Goal: Book appointment/travel/reservation

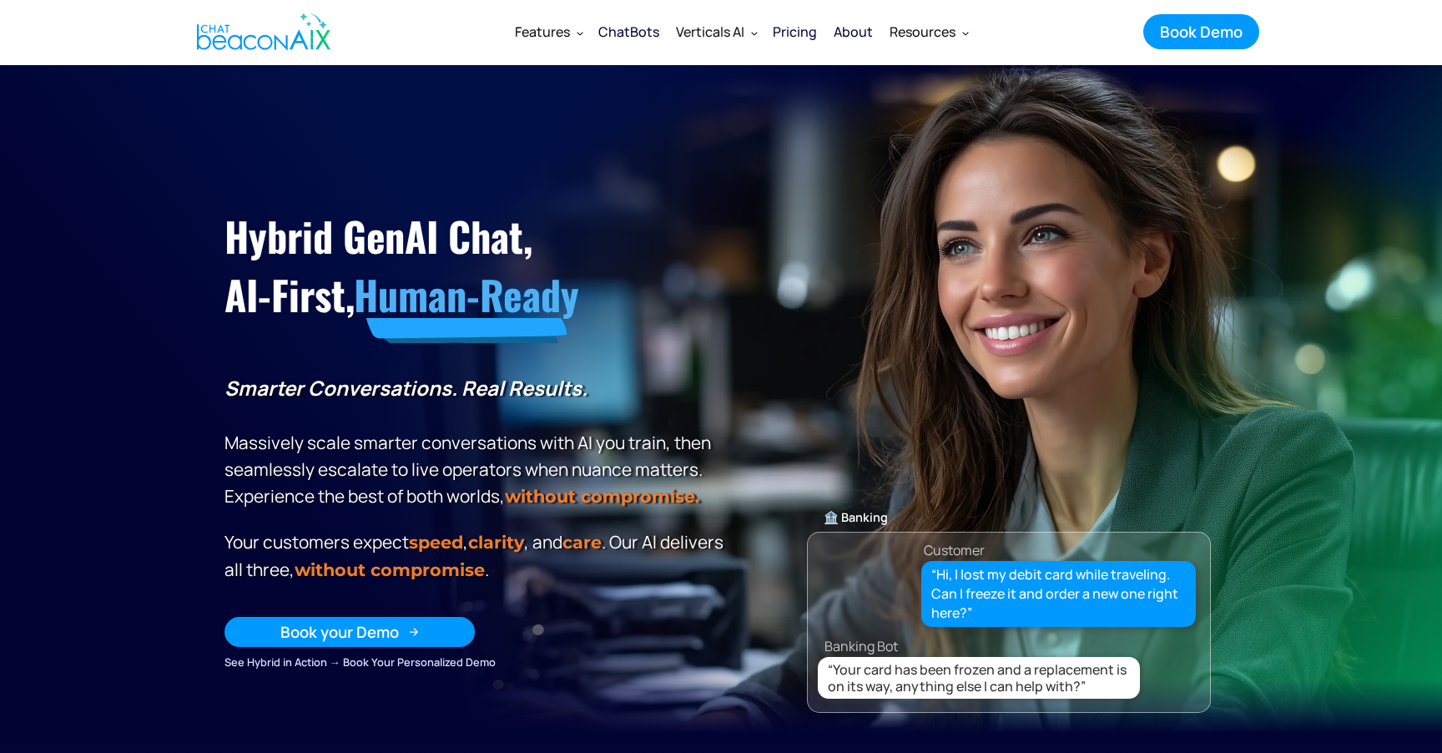
click at [393, 628] on div "Book your Demo" at bounding box center [339, 632] width 119 height 22
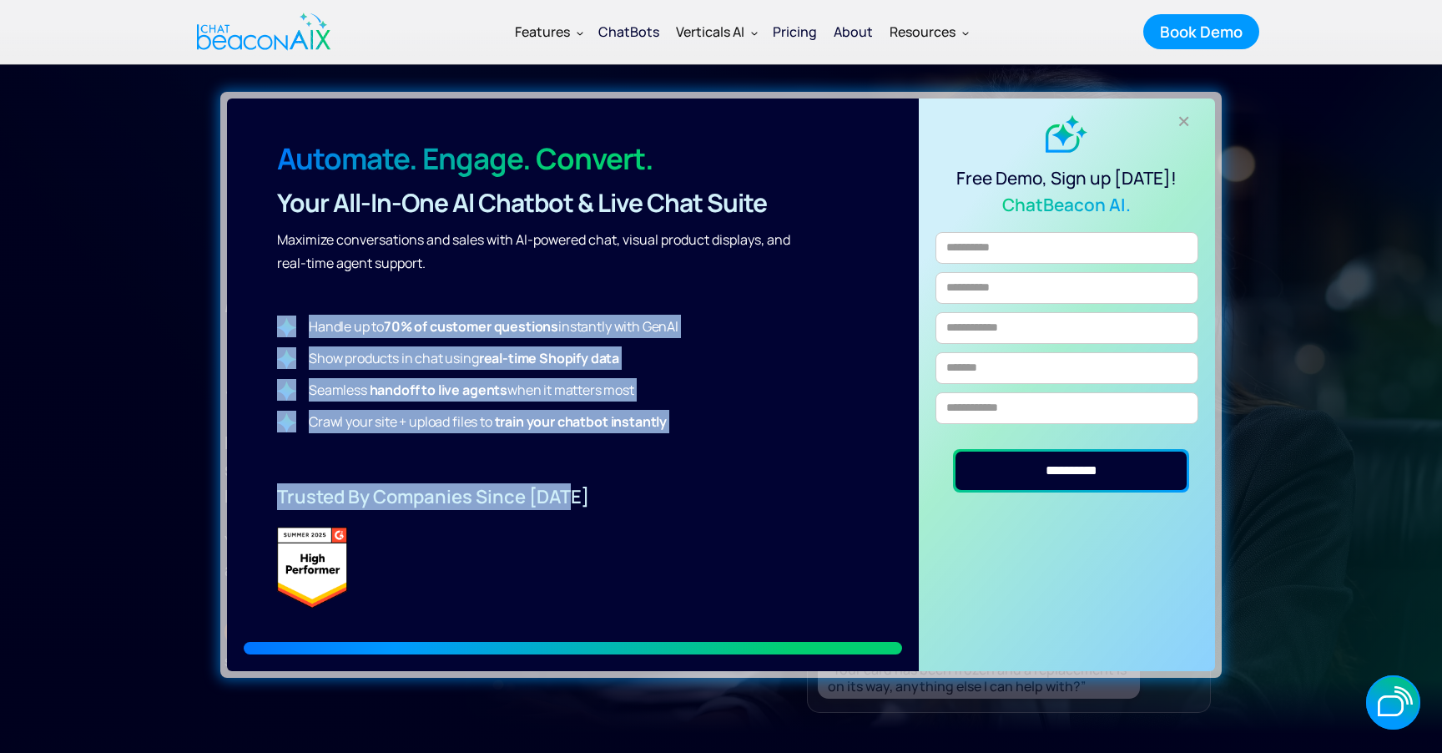
drag, startPoint x: 628, startPoint y: 493, endPoint x: 418, endPoint y: 298, distance: 287.0
click at [416, 299] on div "Automate. Engage. Convert. Your all-in-one Al Chatbot & Live Chat Suite Maximiz…" at bounding box center [573, 384] width 692 height 573
click at [418, 298] on p "‍" at bounding box center [547, 294] width 540 height 23
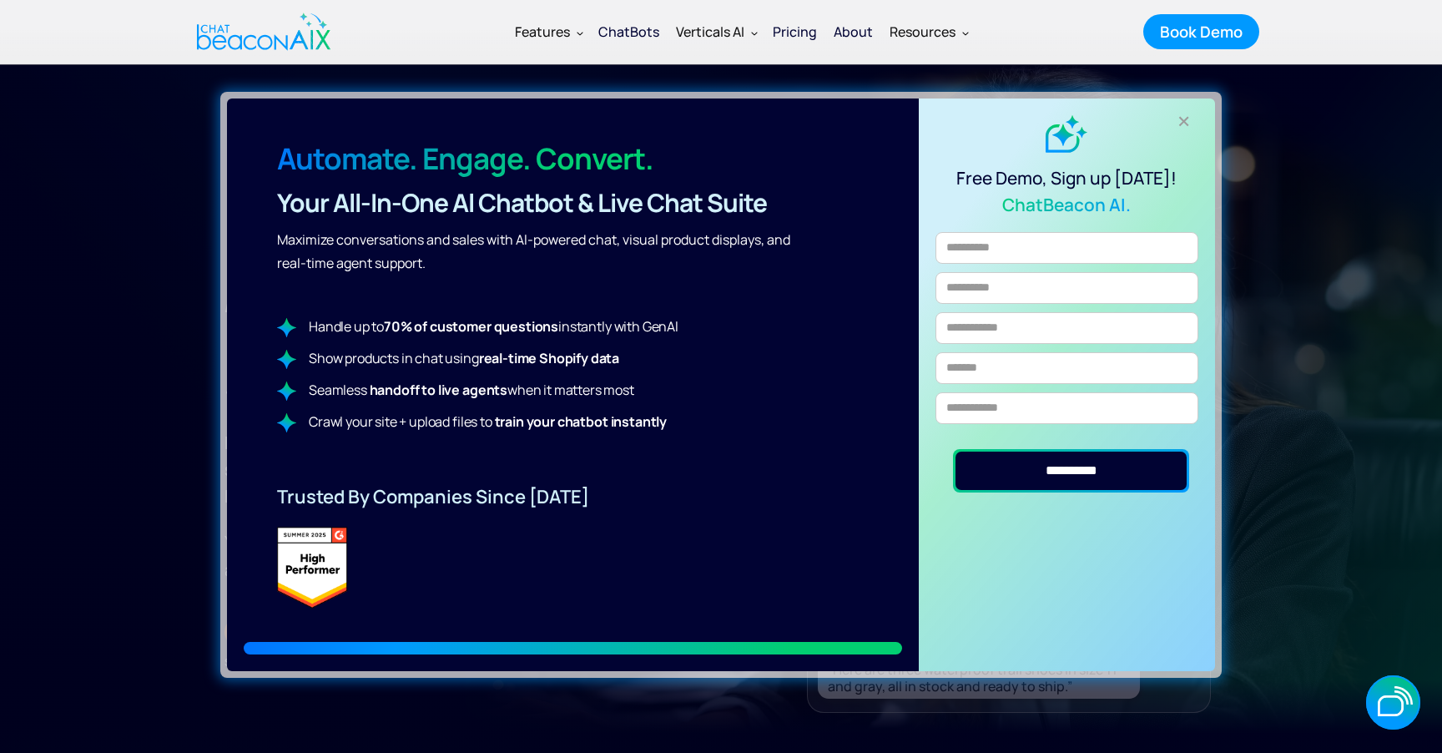
click at [1189, 121] on div "+" at bounding box center [1185, 122] width 28 height 28
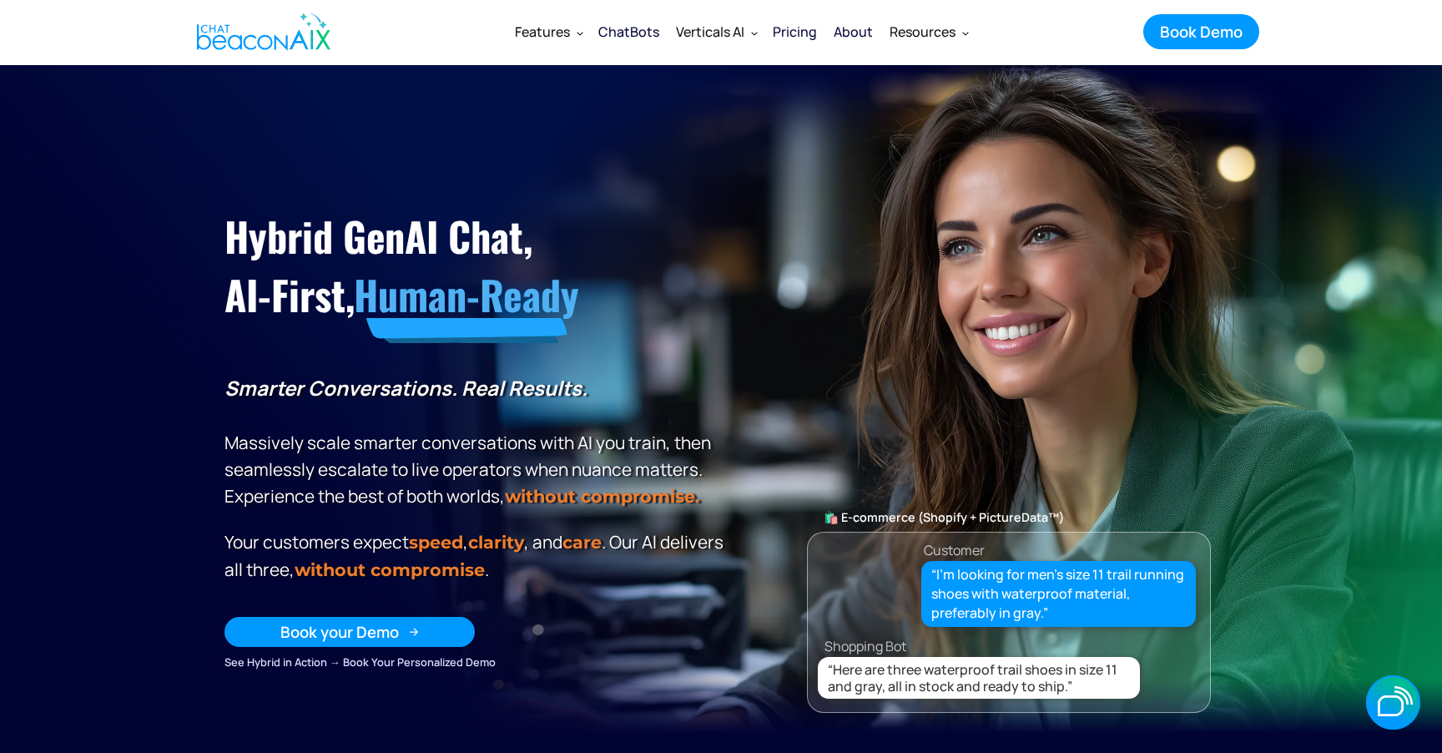
click at [406, 629] on link "Book your Demo" at bounding box center [350, 632] width 250 height 30
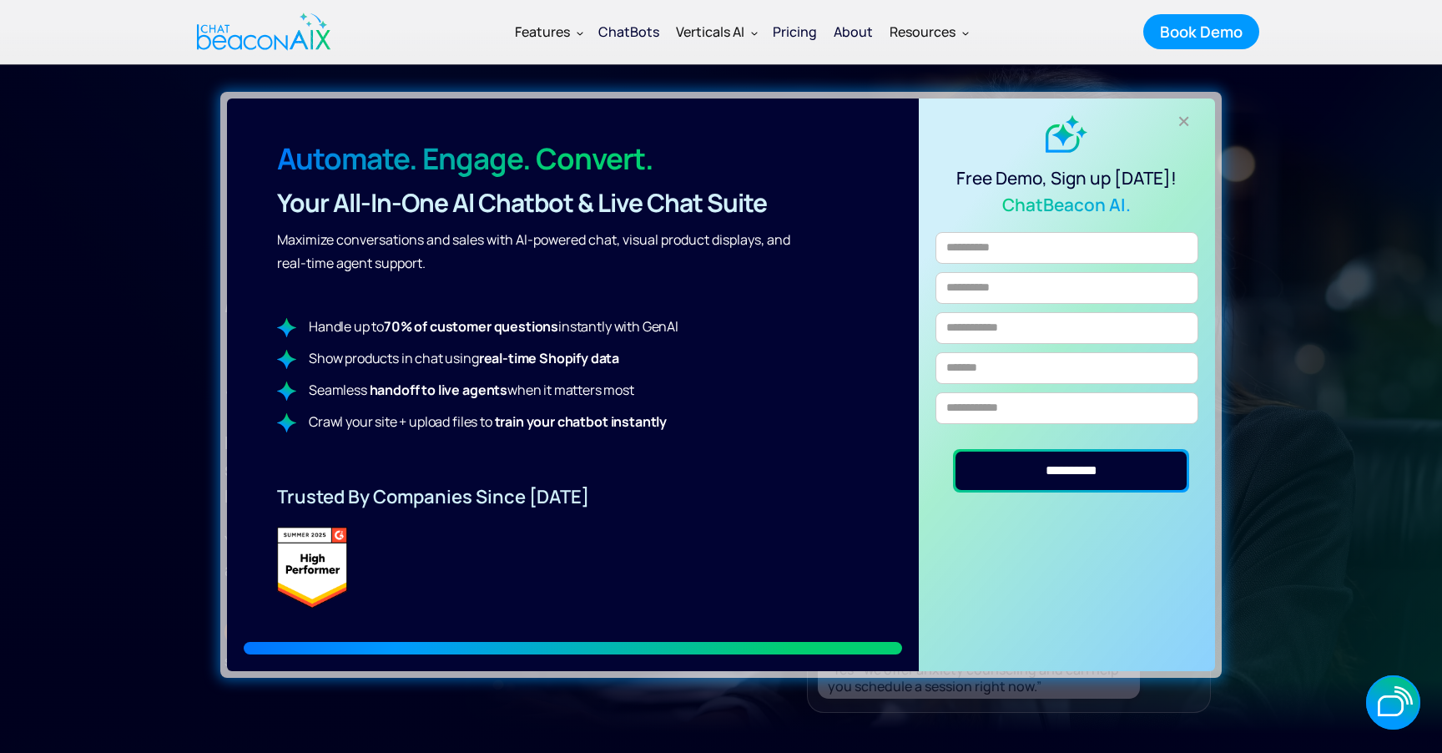
click at [1188, 115] on div "+" at bounding box center [1185, 122] width 28 height 28
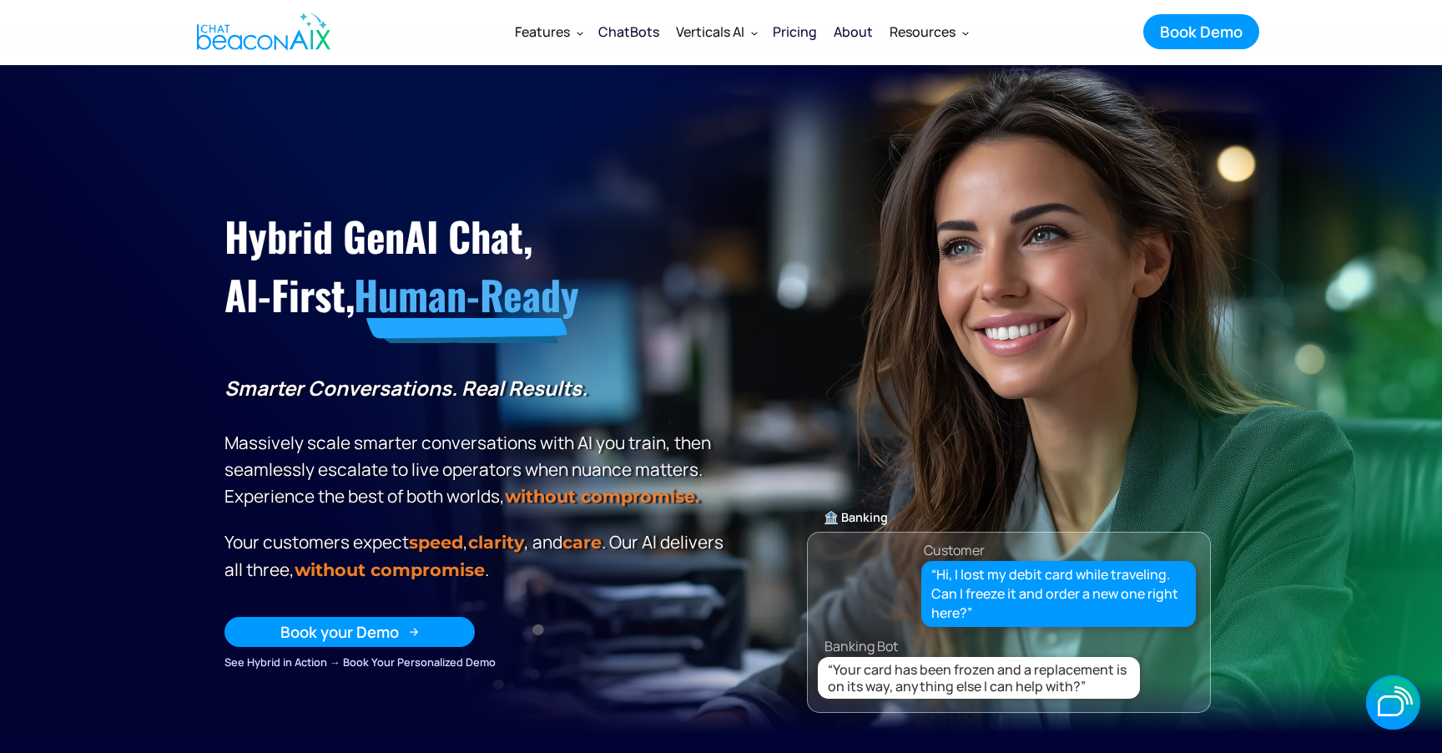
click at [425, 623] on link "Book your Demo" at bounding box center [350, 632] width 250 height 30
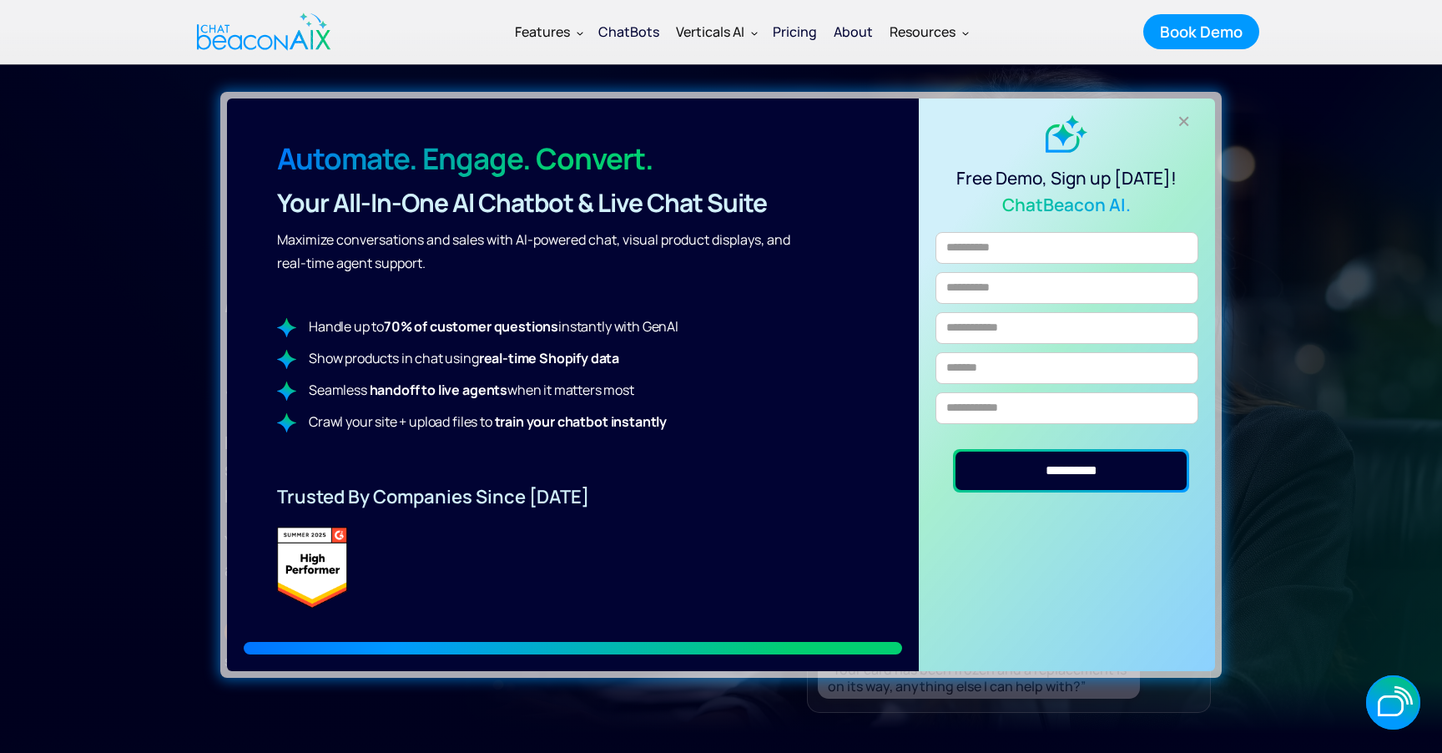
click at [1188, 123] on div "+" at bounding box center [1185, 122] width 28 height 28
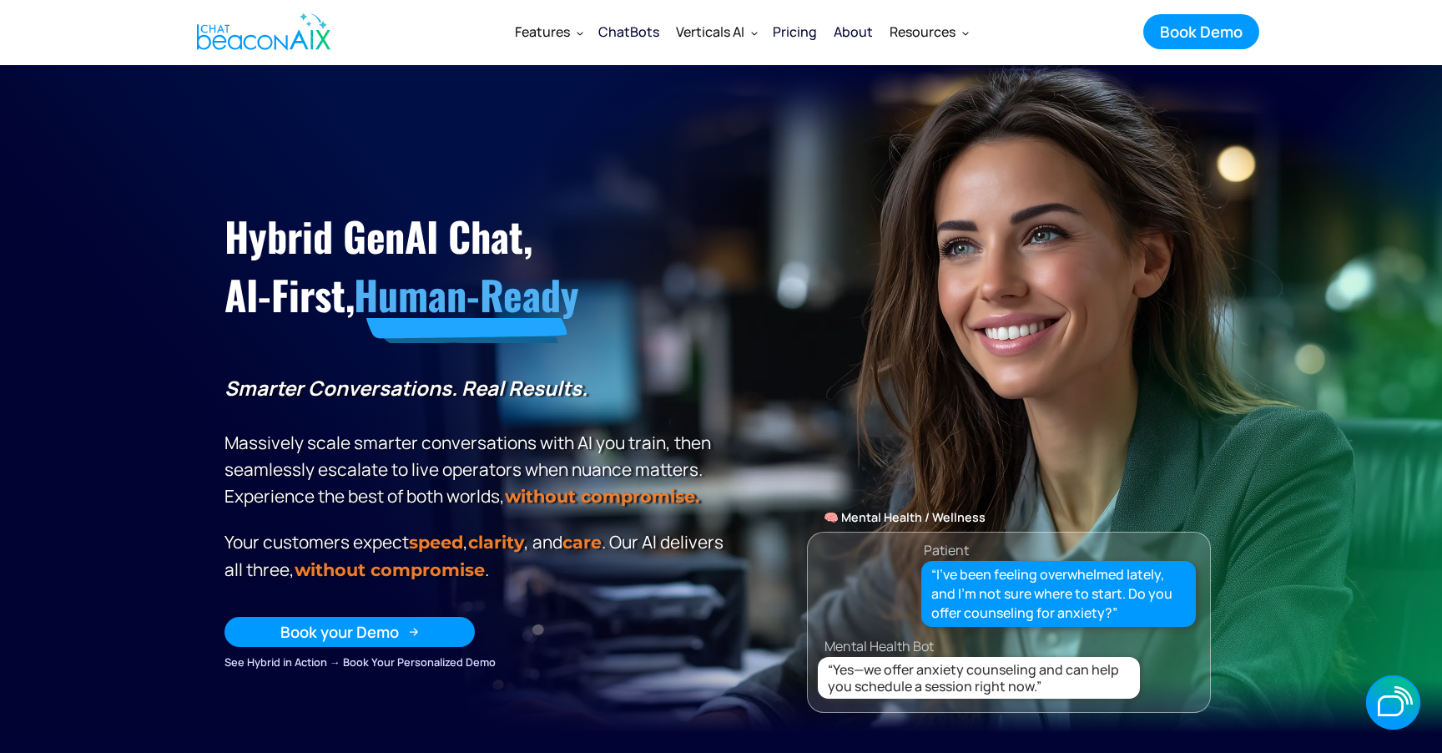
click at [381, 630] on div "Book your Demo" at bounding box center [339, 632] width 119 height 22
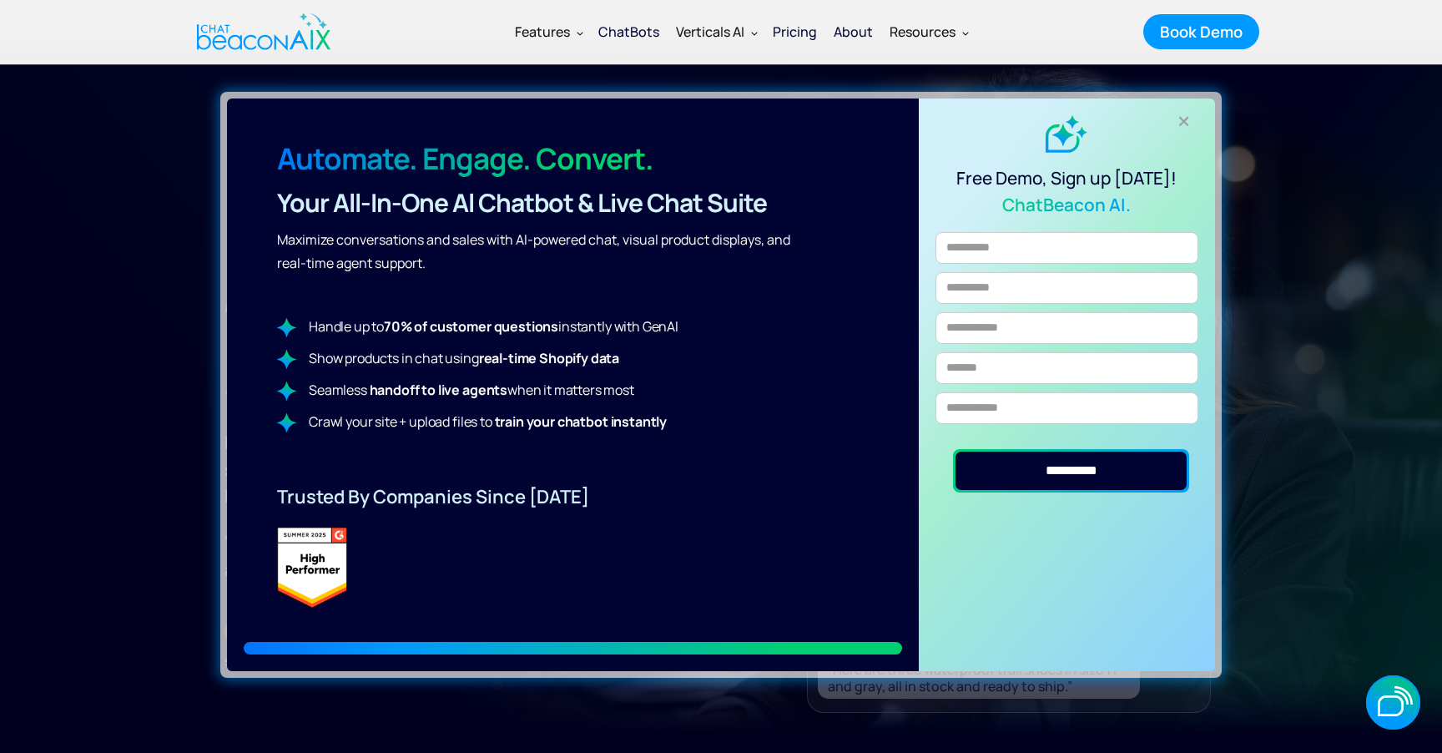
drag, startPoint x: 694, startPoint y: 327, endPoint x: 301, endPoint y: 310, distance: 392.6
click at [301, 310] on div "Automate. Engage. Convert. Your all-in-one Al Chatbot & Live Chat Suite Maximiz…" at bounding box center [573, 384] width 692 height 573
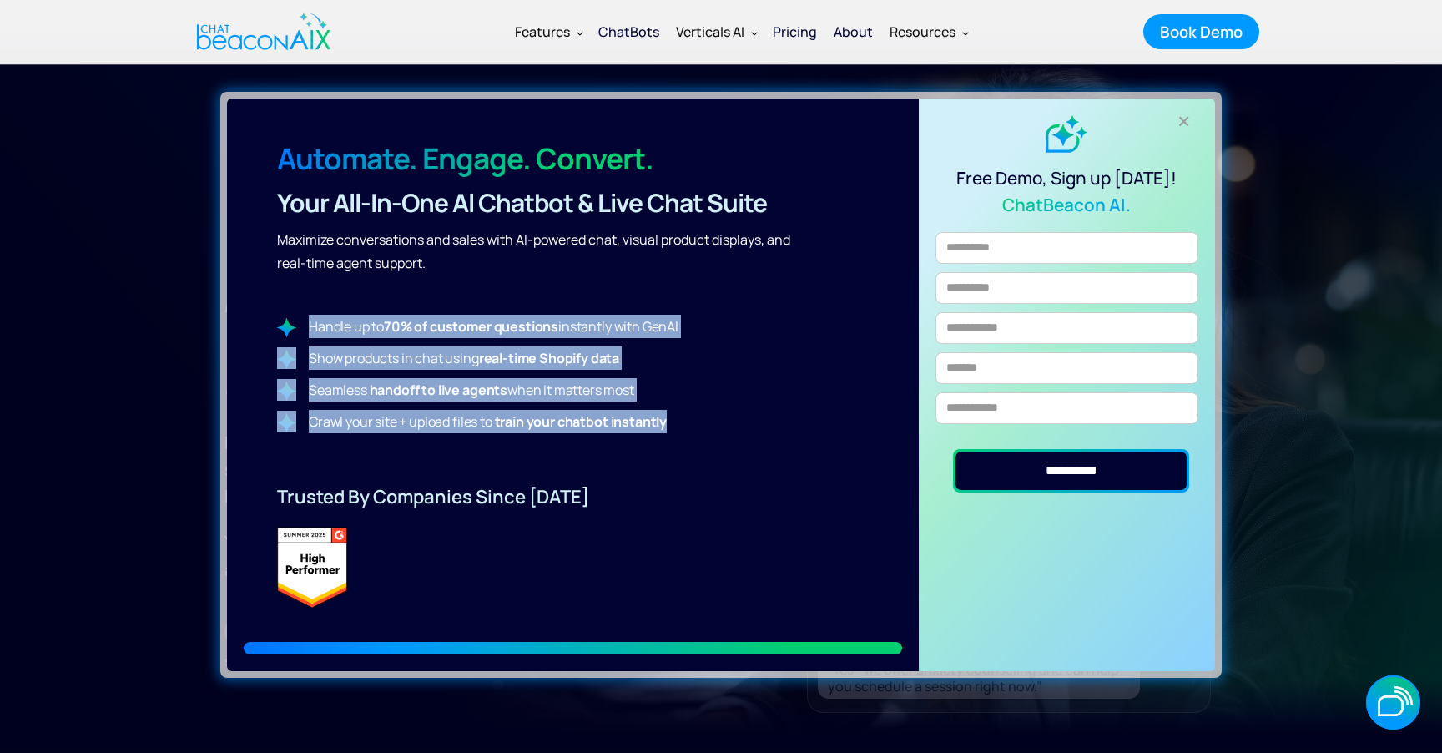
drag, startPoint x: 686, startPoint y: 421, endPoint x: 307, endPoint y: 328, distance: 390.1
click at [307, 328] on div "Handle up to 70% of customer questions instantly with GenAl Show products in ch…" at bounding box center [573, 374] width 692 height 119
copy div "Handle up to 70% of customer questions instantly with GenAl Show products in ch…"
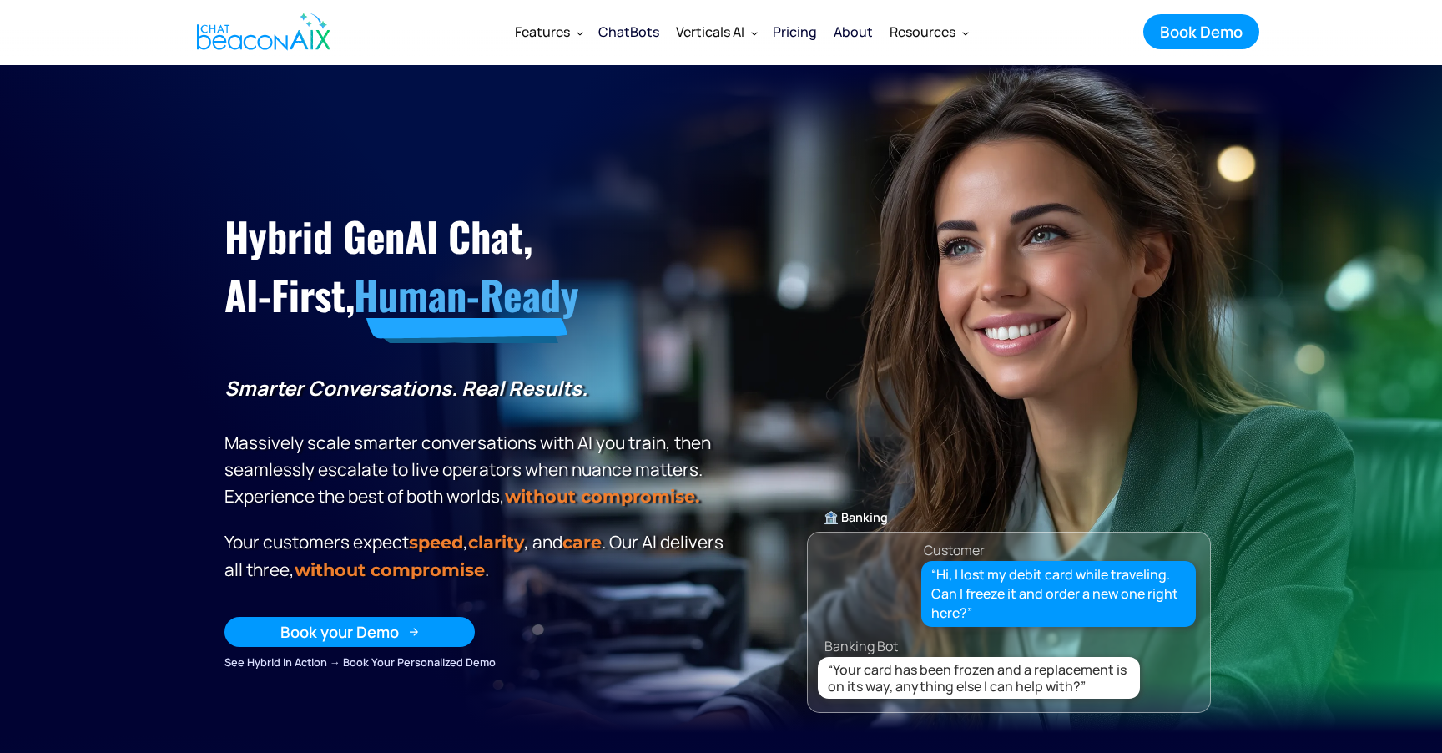
click at [400, 620] on link "Book your Demo" at bounding box center [350, 632] width 250 height 30
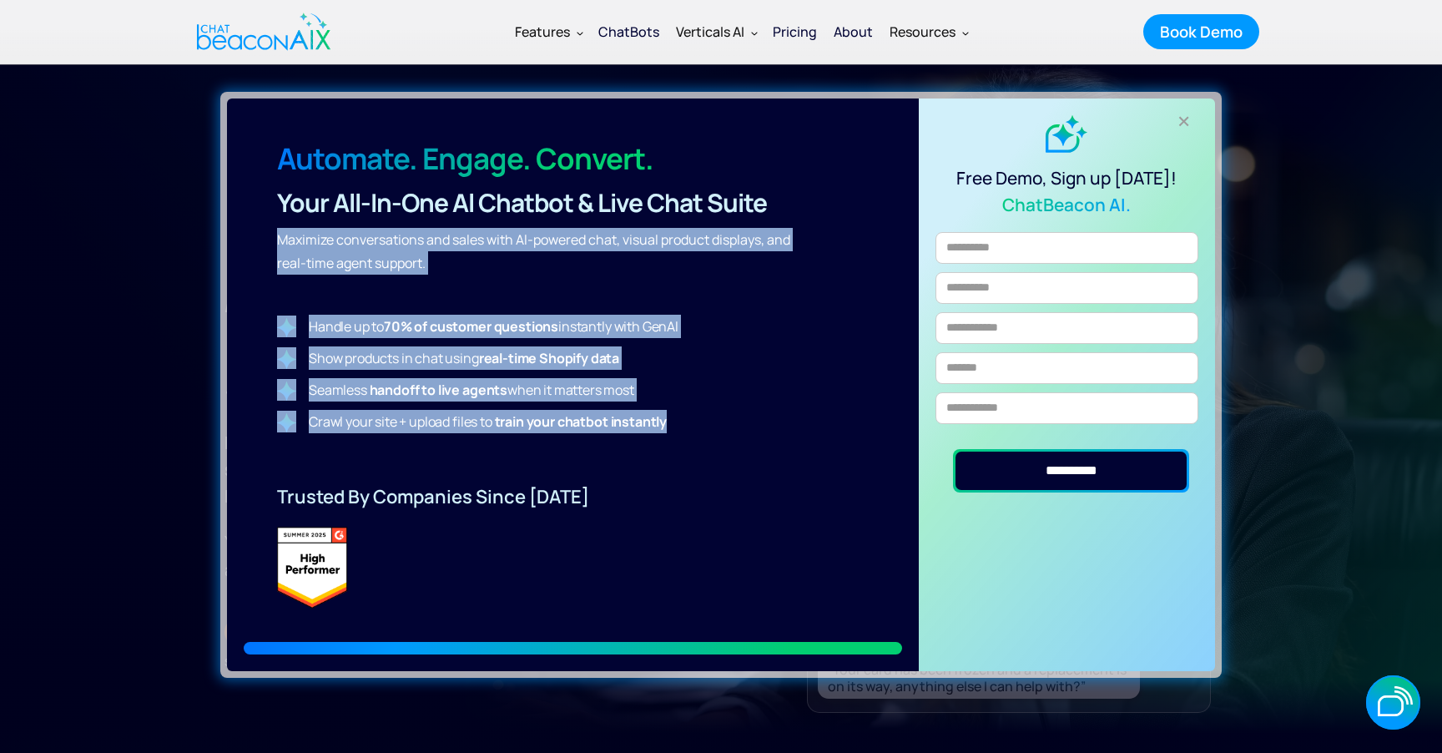
drag, startPoint x: 689, startPoint y: 424, endPoint x: 269, endPoint y: 242, distance: 458.3
click at [269, 242] on div "Automate. Engage. Convert. Your all-in-one Al Chatbot & Live Chat Suite Maximiz…" at bounding box center [573, 384] width 692 height 573
copy div "Maximize conversations and sales with Al-powered chat, visual product displays,…"
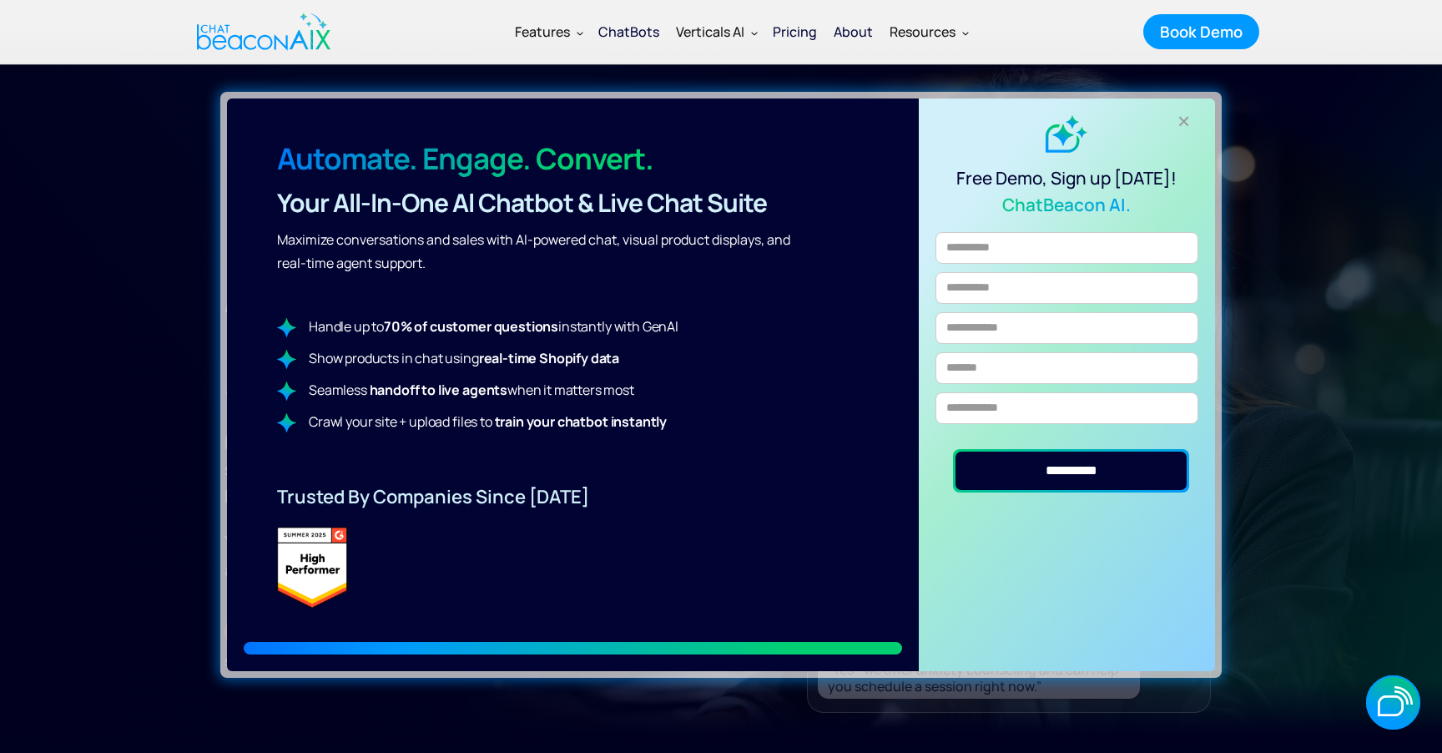
click at [783, 154] on h3 "Automate. Engage. Convert." at bounding box center [547, 159] width 540 height 38
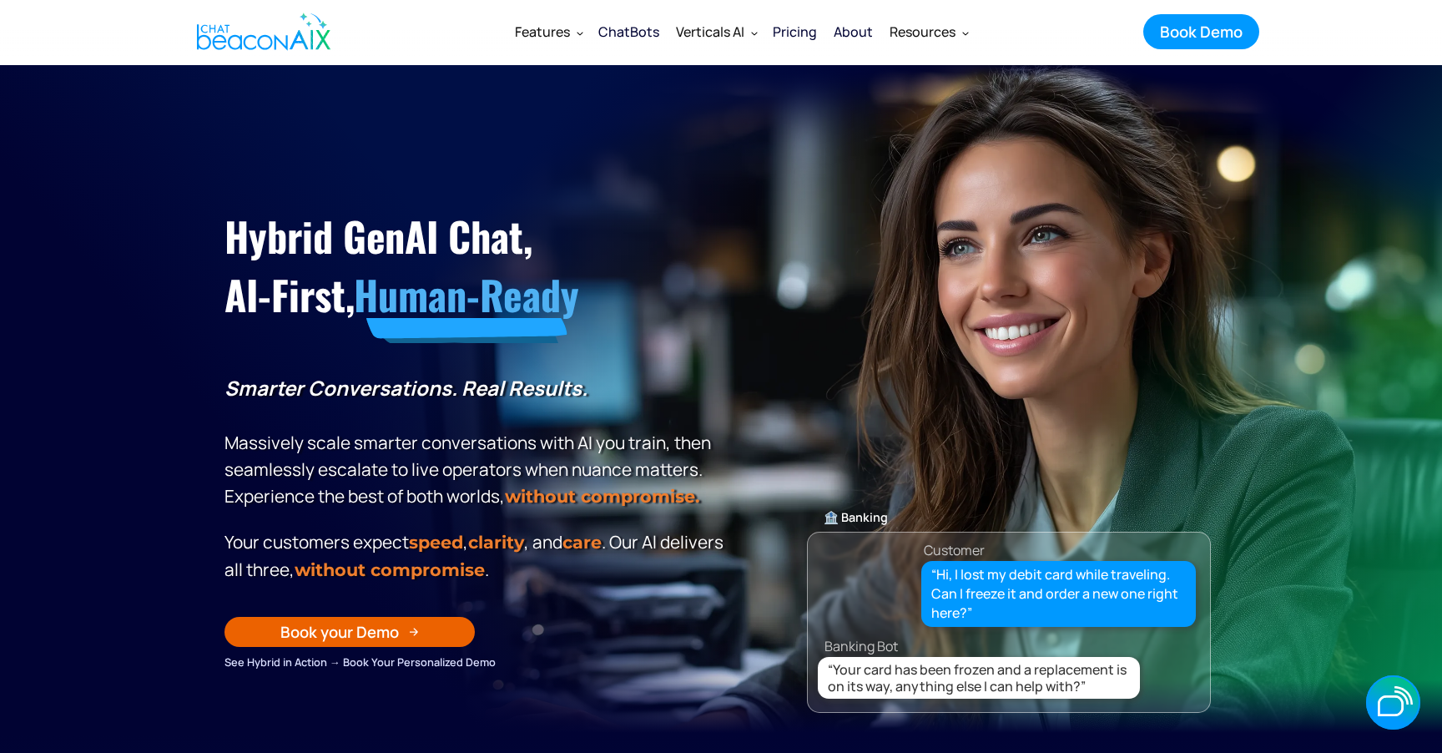
click at [392, 647] on div "Book your Demo See Hybrid in Action → Book Your Personalized Demo" at bounding box center [477, 644] width 505 height 54
click at [376, 632] on div "Book your Demo" at bounding box center [339, 632] width 119 height 22
